Goal: Task Accomplishment & Management: Manage account settings

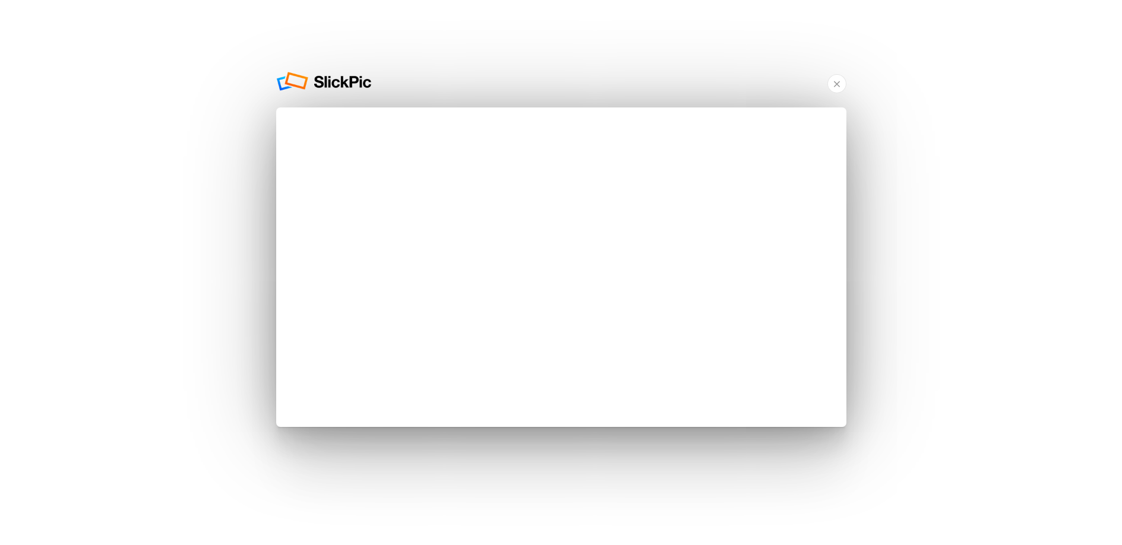
click at [652, 474] on div "Yes, We Really WILL Build Your Portfolio Website For FREE! ... But we can only …" at bounding box center [561, 272] width 1122 height 545
click at [837, 83] on link "×" at bounding box center [837, 83] width 19 height 19
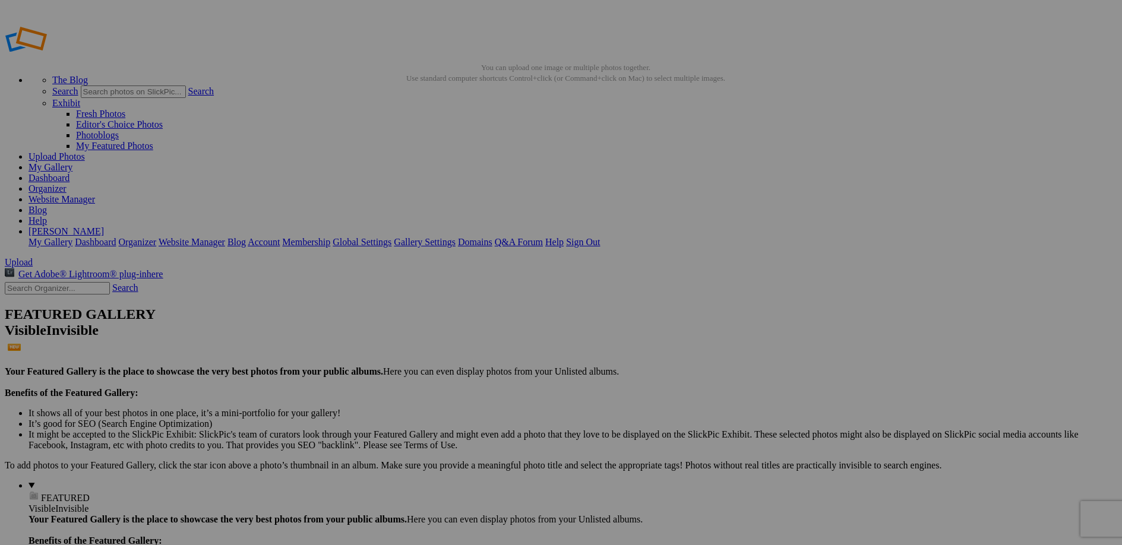
type input "Norfolk Photo Walk-2025-10-04"
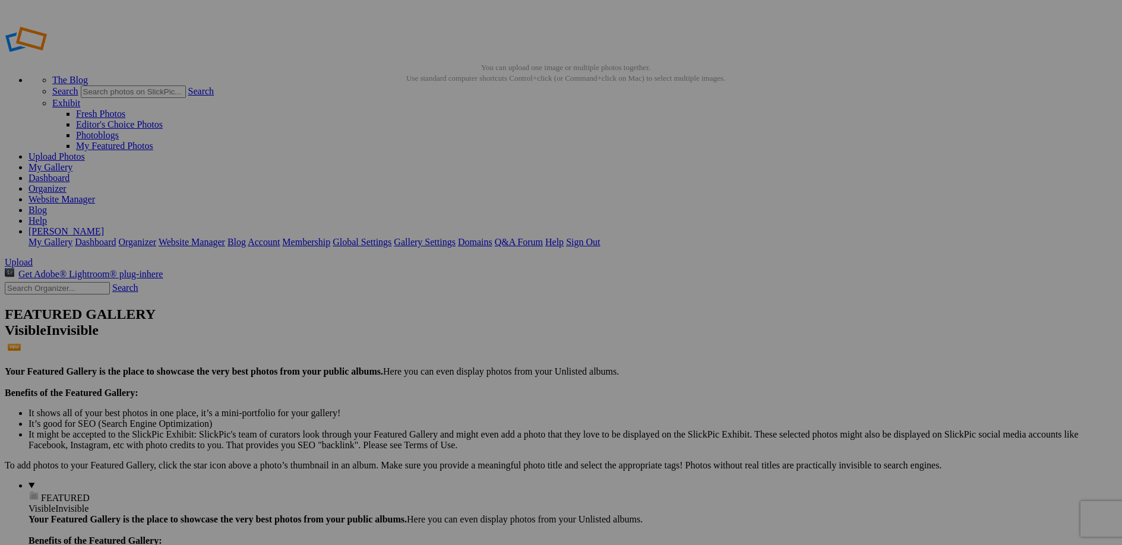
click at [72, 162] on link "My Gallery" at bounding box center [51, 167] width 44 height 10
